Goal: Book appointment/travel/reservation

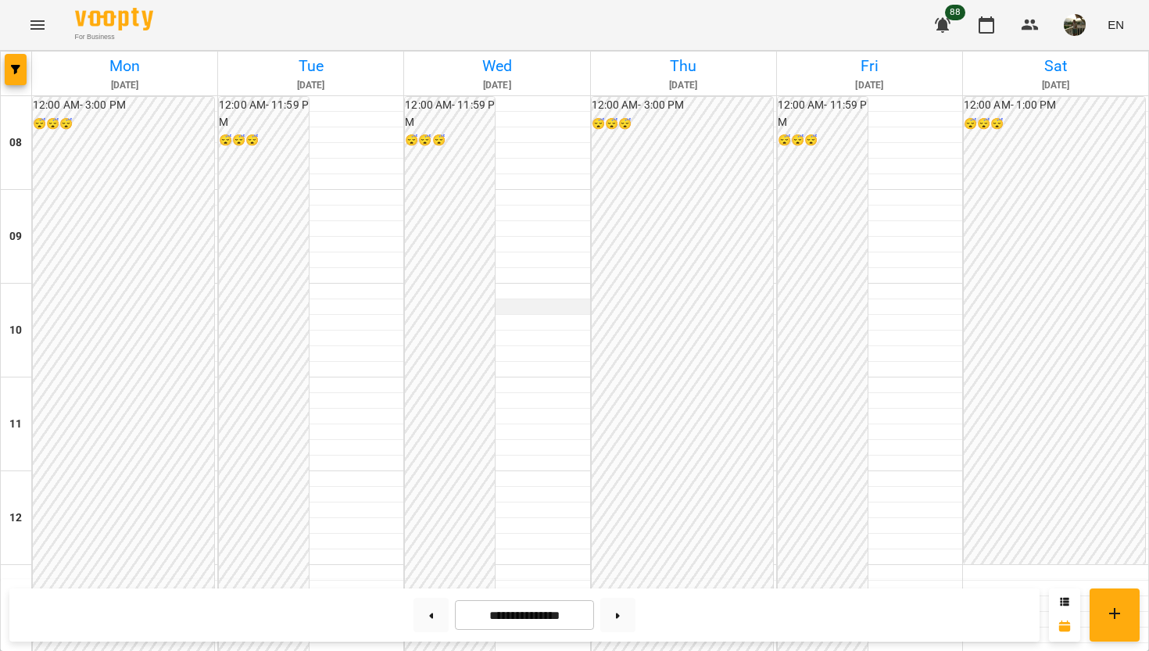
scroll to position [734, 0]
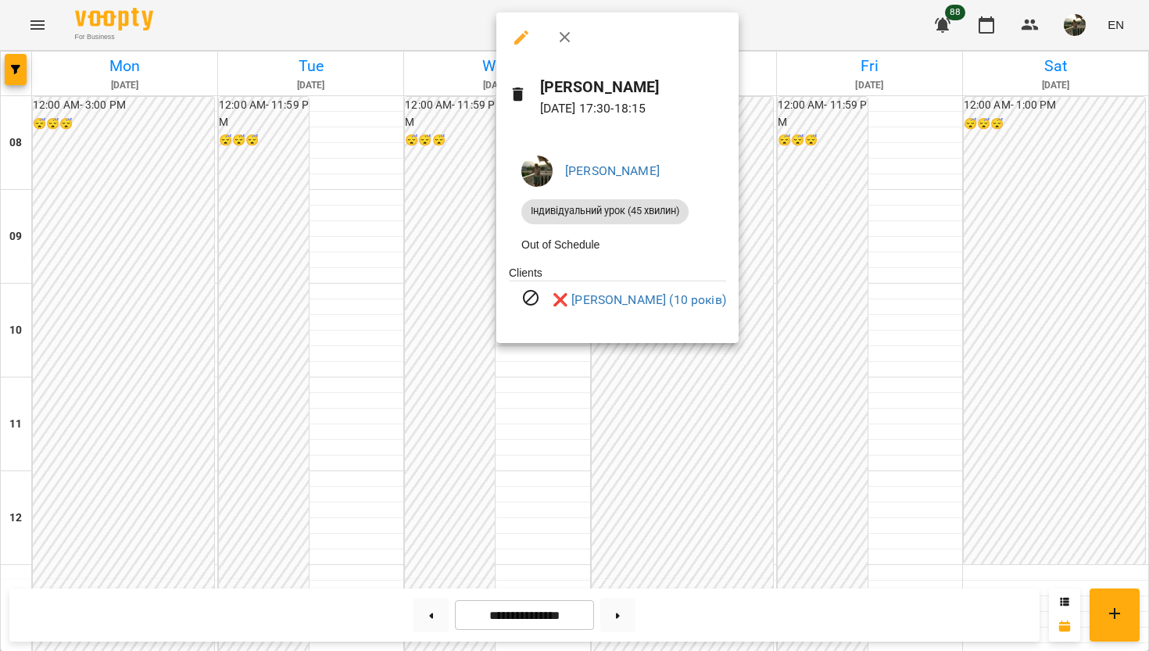
click at [476, 269] on div at bounding box center [574, 325] width 1149 height 651
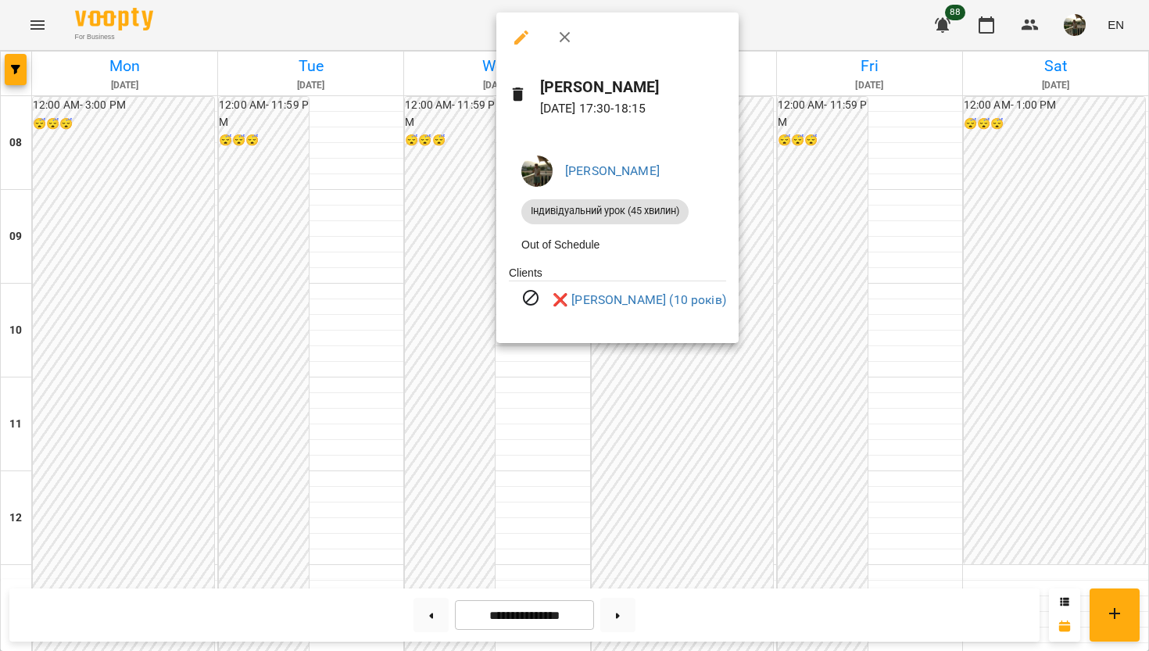
click at [454, 285] on div at bounding box center [574, 325] width 1149 height 651
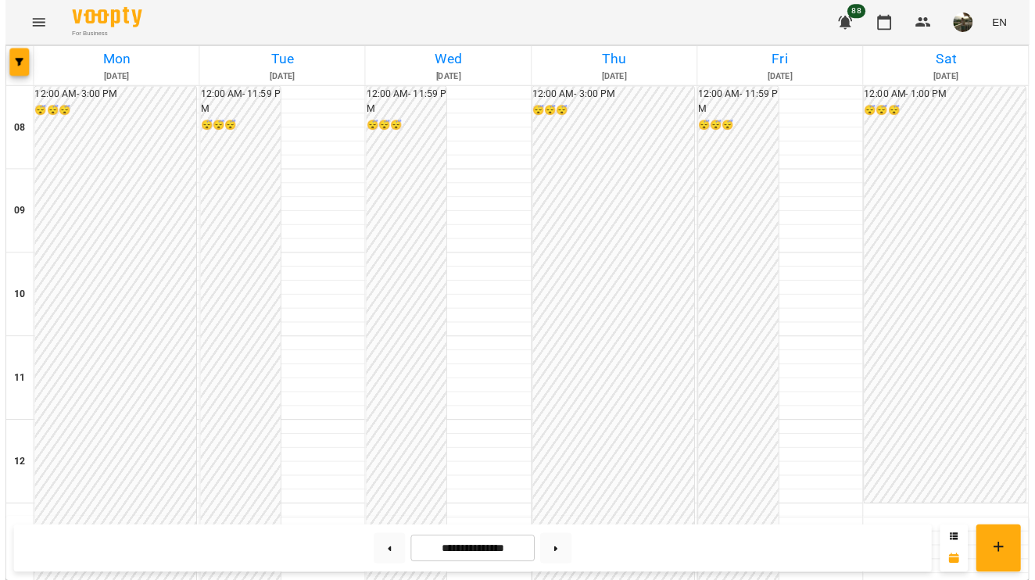
scroll to position [733, 0]
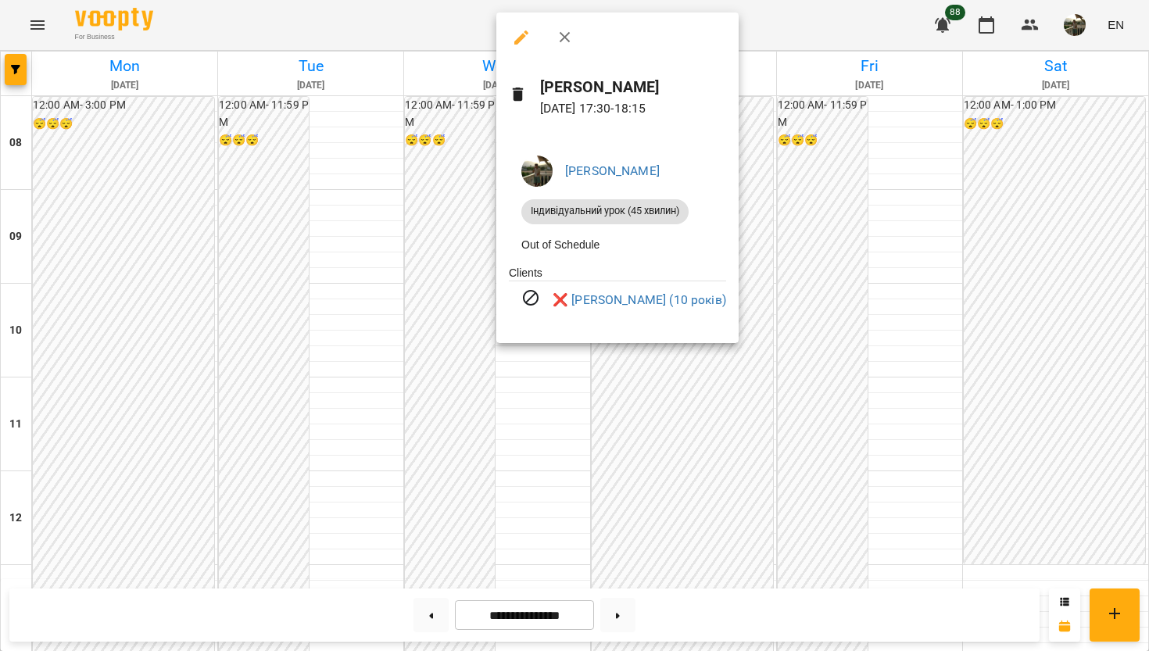
click at [482, 256] on div at bounding box center [574, 325] width 1149 height 651
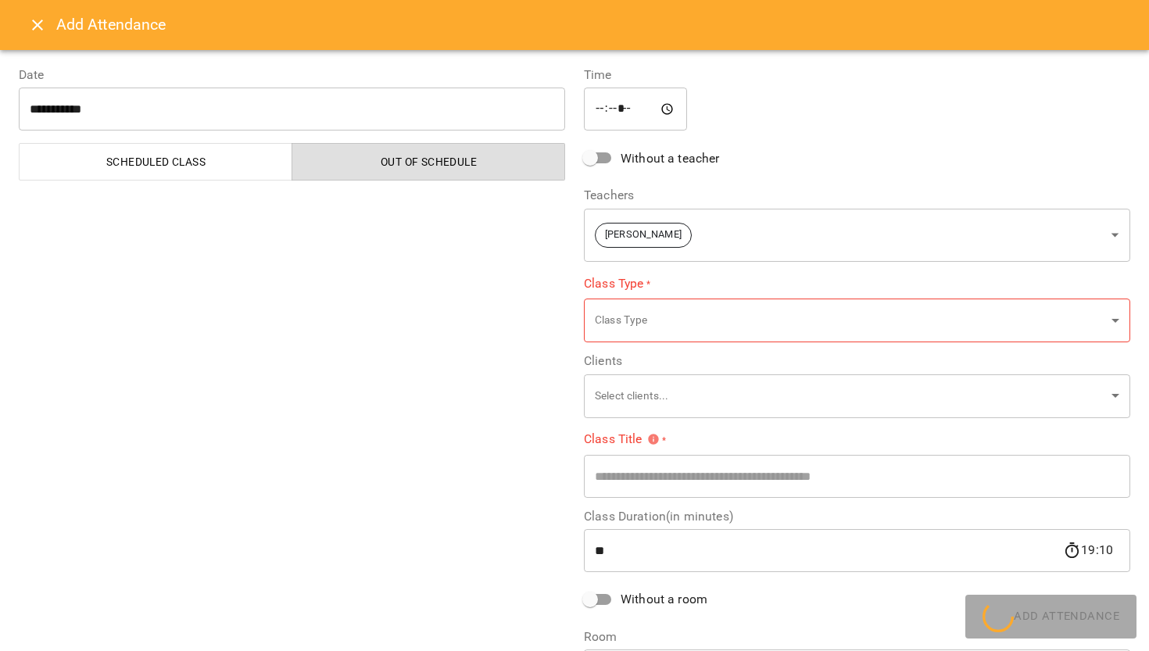
type input "**********"
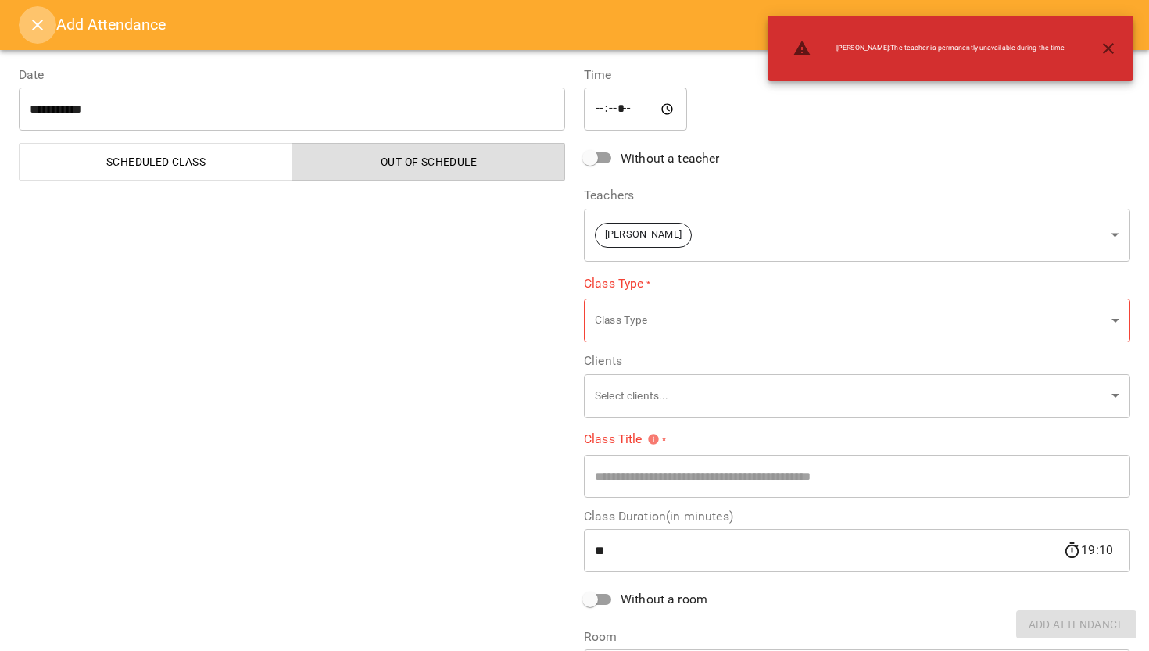
click at [35, 26] on icon "Close" at bounding box center [37, 25] width 19 height 19
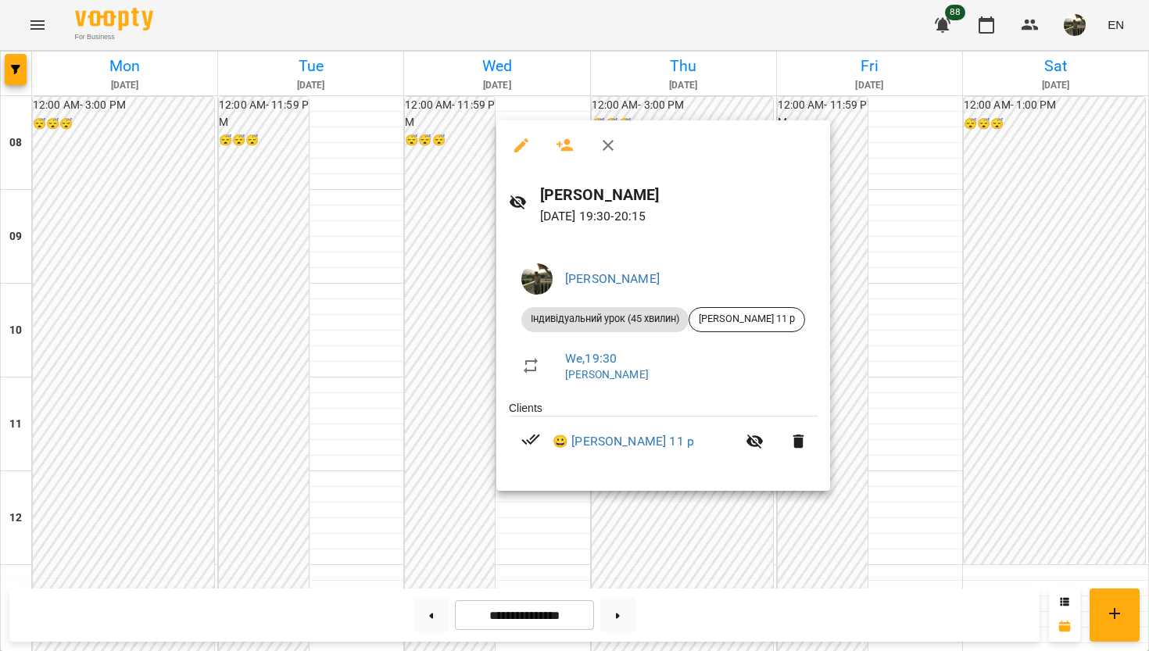
click at [457, 343] on div at bounding box center [574, 325] width 1149 height 651
